Goal: Task Accomplishment & Management: Manage account settings

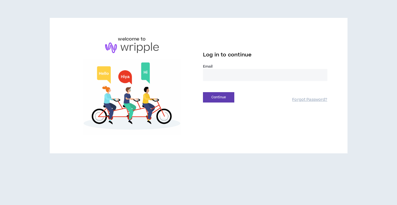
type input "**********"
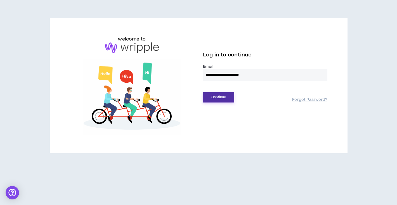
click at [223, 99] on button "Continue" at bounding box center [218, 97] width 31 height 10
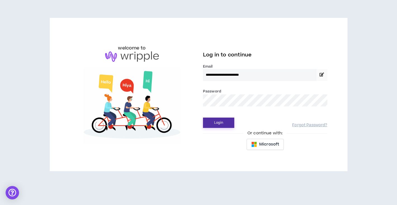
click at [221, 122] on button "Login" at bounding box center [218, 123] width 31 height 10
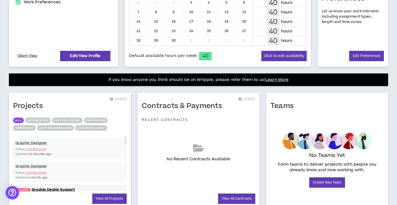
scroll to position [172, 0]
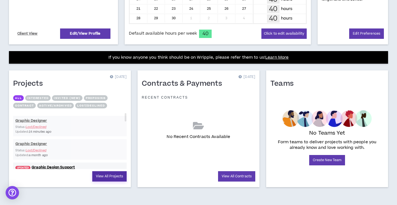
click at [103, 178] on link "View All Projects" at bounding box center [109, 176] width 34 height 10
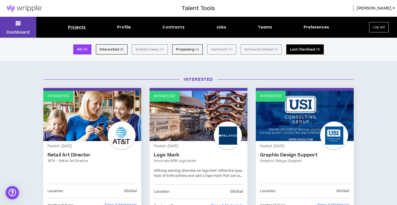
click at [297, 48] on button "Lost/Declined ( 9 )" at bounding box center [304, 49] width 37 height 10
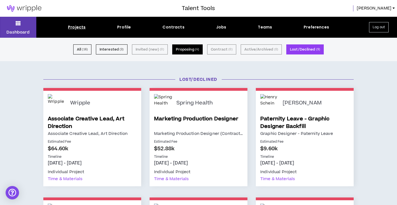
click at [192, 50] on button "Proposing ( 4 )" at bounding box center [187, 49] width 31 height 10
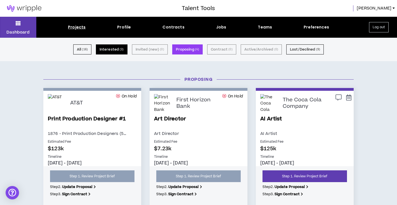
click at [114, 49] on button "Interested ( 3 )" at bounding box center [112, 49] width 32 height 10
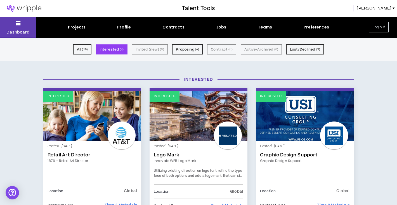
click at [387, 122] on div "Interested Interested Posted - [DATE] Retail Art Director 1876 - Retail Art Dir…" at bounding box center [198, 182] width 397 height 223
